Goal: Information Seeking & Learning: Learn about a topic

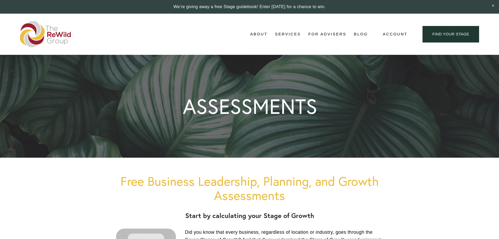
scroll to position [2015, 0]
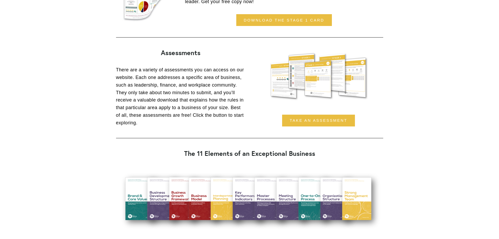
scroll to position [498, 0]
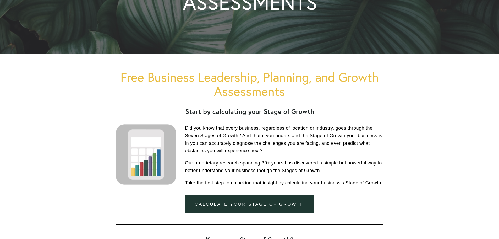
scroll to position [104, 0]
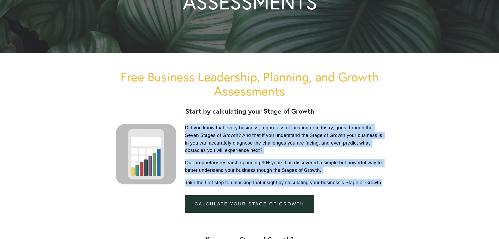
drag, startPoint x: 185, startPoint y: 128, endPoint x: 389, endPoint y: 182, distance: 211.0
copy div "Did you know that every business, regardless of location or industry, goes thro…"
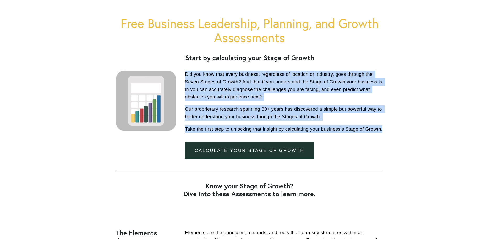
scroll to position [158, 0]
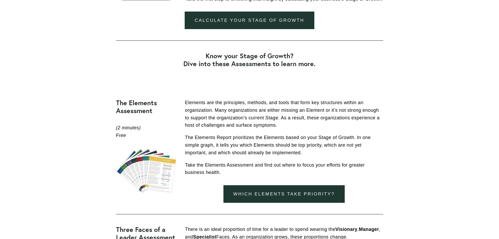
scroll to position [288, 0]
click at [290, 193] on link "Which elements take priority?" at bounding box center [284, 194] width 121 height 18
click at [157, 173] on div at bounding box center [146, 170] width 60 height 45
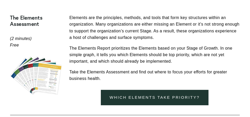
scroll to position [308, 0]
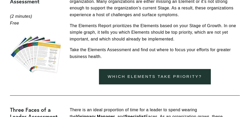
click at [189, 44] on div "Elements are the principles, methods, and tools that form key structures within…" at bounding box center [155, 25] width 170 height 69
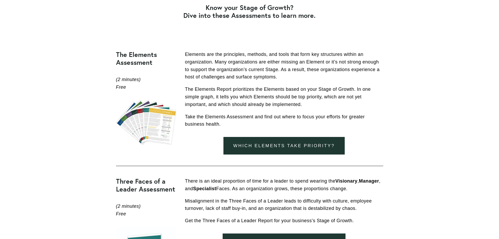
scroll to position [336, 0]
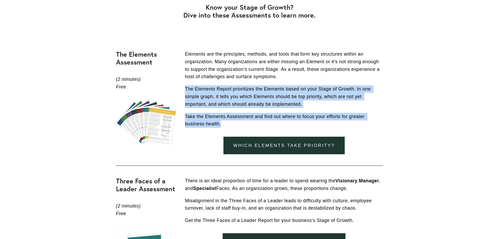
drag, startPoint x: 185, startPoint y: 88, endPoint x: 226, endPoint y: 125, distance: 54.9
click at [226, 125] on div "Elements are the principles, methods, and tools that form key structures within…" at bounding box center [284, 88] width 198 height 77
copy div "The Elements Report prioritizes the Elements based on your Stage of Growth. In …"
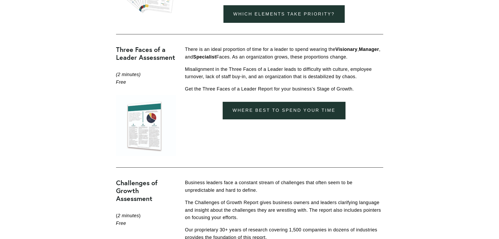
scroll to position [467, 0]
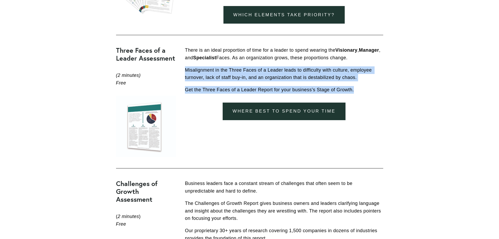
drag, startPoint x: 354, startPoint y: 90, endPoint x: 187, endPoint y: 69, distance: 167.8
click at [187, 69] on div "There is an ideal proportion of time for a leader to spend wearing the Visionar…" at bounding box center [284, 69] width 198 height 47
copy div "Misalignment in the Three Faces of a Leader leads to difficulty with culture, e…"
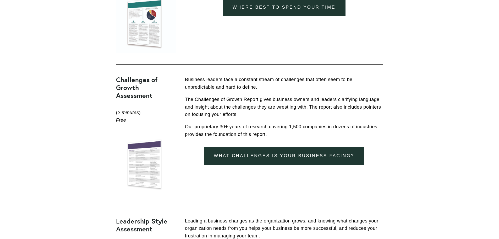
scroll to position [571, 0]
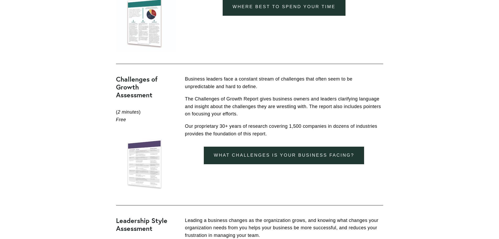
drag, startPoint x: 186, startPoint y: 78, endPoint x: 287, endPoint y: 132, distance: 114.5
click at [287, 132] on div "Business leaders face a constant stream of challenges that often seem to be unp…" at bounding box center [284, 106] width 198 height 62
copy div "Business leaders face a constant stream of challenges that often seem to be unp…"
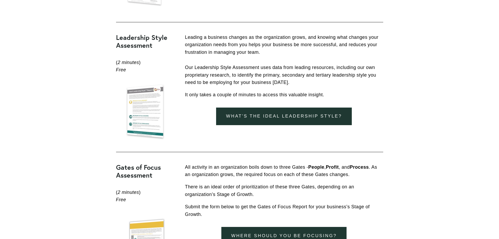
scroll to position [754, 0]
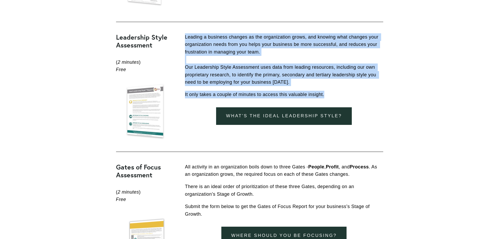
drag, startPoint x: 185, startPoint y: 36, endPoint x: 333, endPoint y: 89, distance: 157.0
click at [333, 89] on div "Leading a business changes as the organization grows, and knowing what changes …" at bounding box center [284, 65] width 198 height 65
copy div "Leading a business changes as the organization grows, and knowing what changes …"
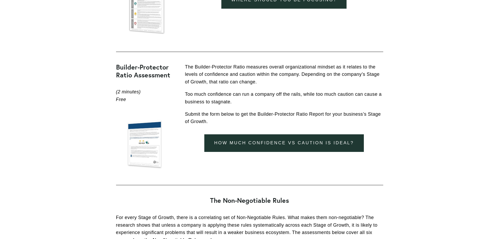
scroll to position [990, 0]
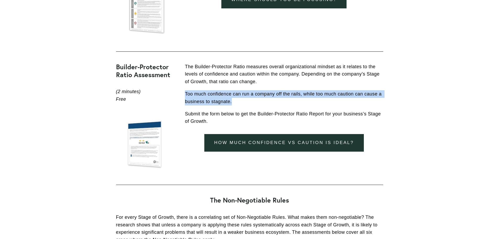
drag, startPoint x: 185, startPoint y: 93, endPoint x: 235, endPoint y: 102, distance: 50.9
click at [235, 102] on p "Too much confidence can run a company off the rails, while too much caution can…" at bounding box center [284, 97] width 198 height 15
copy p "Too much confidence can run a company off the rails, while too much caution can…"
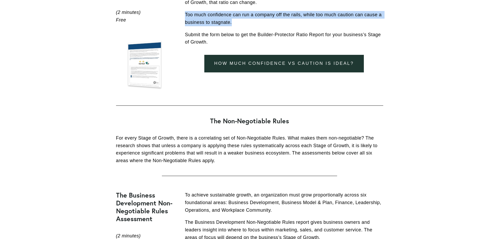
scroll to position [1069, 0]
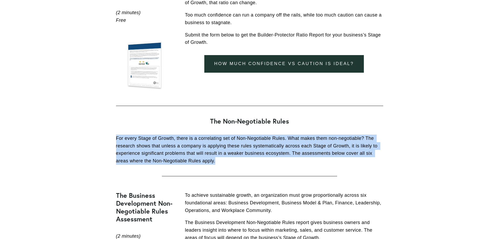
drag, startPoint x: 117, startPoint y: 137, endPoint x: 220, endPoint y: 162, distance: 105.9
click at [220, 162] on p "For every Stage of Growth, there is a correlating set of Non-Negotiable Rules. …" at bounding box center [249, 149] width 267 height 30
copy p "For every Stage of Growth, there is a correlating set of Non-Negotiable Rules. …"
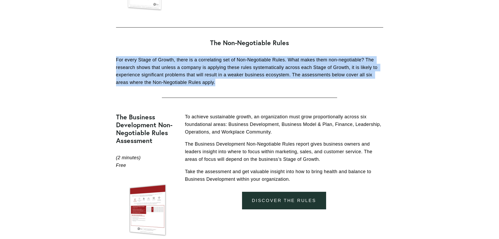
scroll to position [1148, 0]
drag, startPoint x: 185, startPoint y: 115, endPoint x: 298, endPoint y: 178, distance: 129.2
click at [298, 178] on div "To achieve sustainable growth, an organization must grow proportionally across …" at bounding box center [284, 148] width 198 height 70
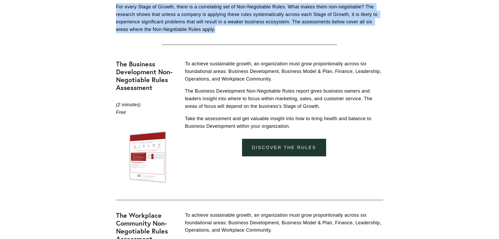
scroll to position [1200, 0]
copy div "To achieve sustainable growth, an organization must grow proportionally across …"
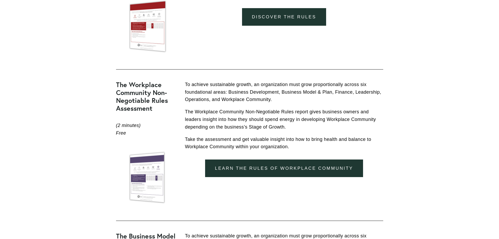
scroll to position [1331, 0]
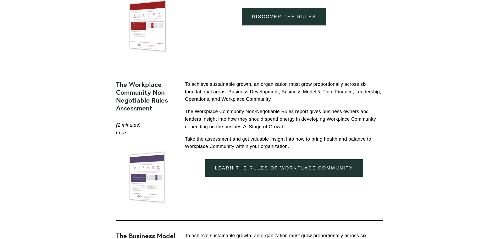
drag, startPoint x: 185, startPoint y: 111, endPoint x: 293, endPoint y: 127, distance: 108.6
click at [293, 127] on p "The Workplace Community Non-Negotiable Rules report gives business owners and l…" at bounding box center [284, 119] width 198 height 23
copy p "The Workplace Community Non-Negotiable Rules report gives business owners and l…"
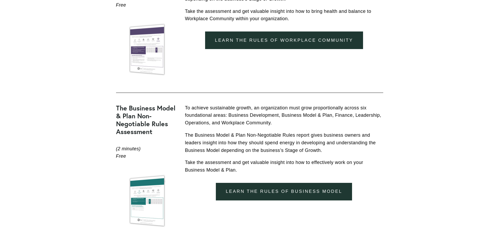
scroll to position [1460, 0]
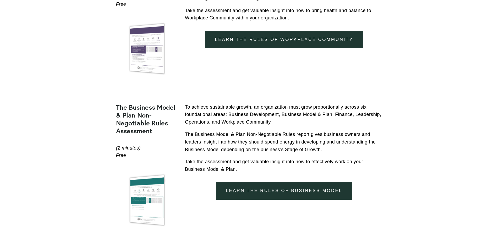
drag, startPoint x: 185, startPoint y: 134, endPoint x: 329, endPoint y: 150, distance: 144.9
click at [329, 150] on p "The Business Model & Plan Non-Negotiable Rules report gives business owners and…" at bounding box center [284, 142] width 198 height 23
copy p "The Business Model & Plan Non-Negotiable Rules report gives business owners and…"
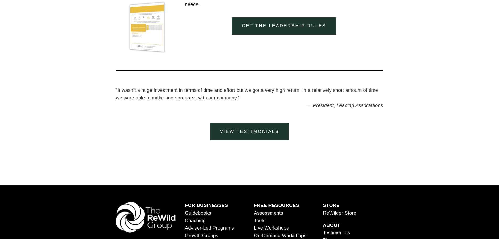
scroll to position [2062, 0]
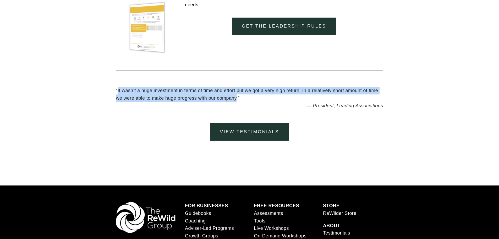
drag, startPoint x: 118, startPoint y: 89, endPoint x: 236, endPoint y: 99, distance: 118.7
click at [236, 99] on blockquote "“ It wasn’t a huge investment in terms of time and effort but we got a very hig…" at bounding box center [249, 94] width 267 height 15
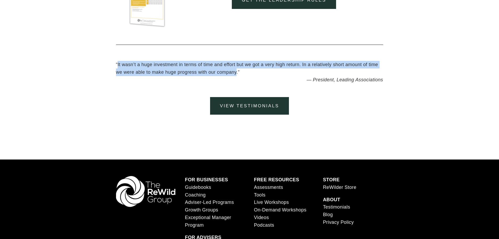
scroll to position [2088, 0]
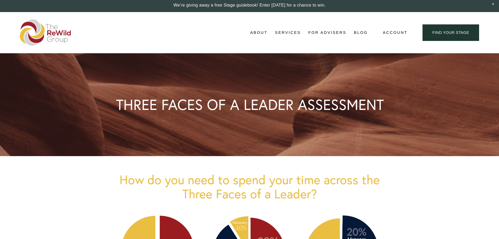
scroll to position [1, 0]
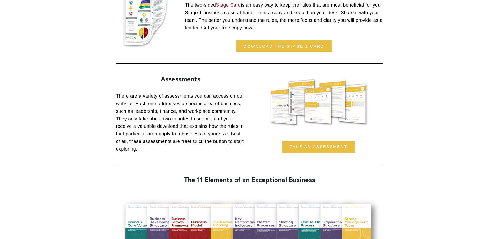
scroll to position [472, 0]
